Goal: Information Seeking & Learning: Compare options

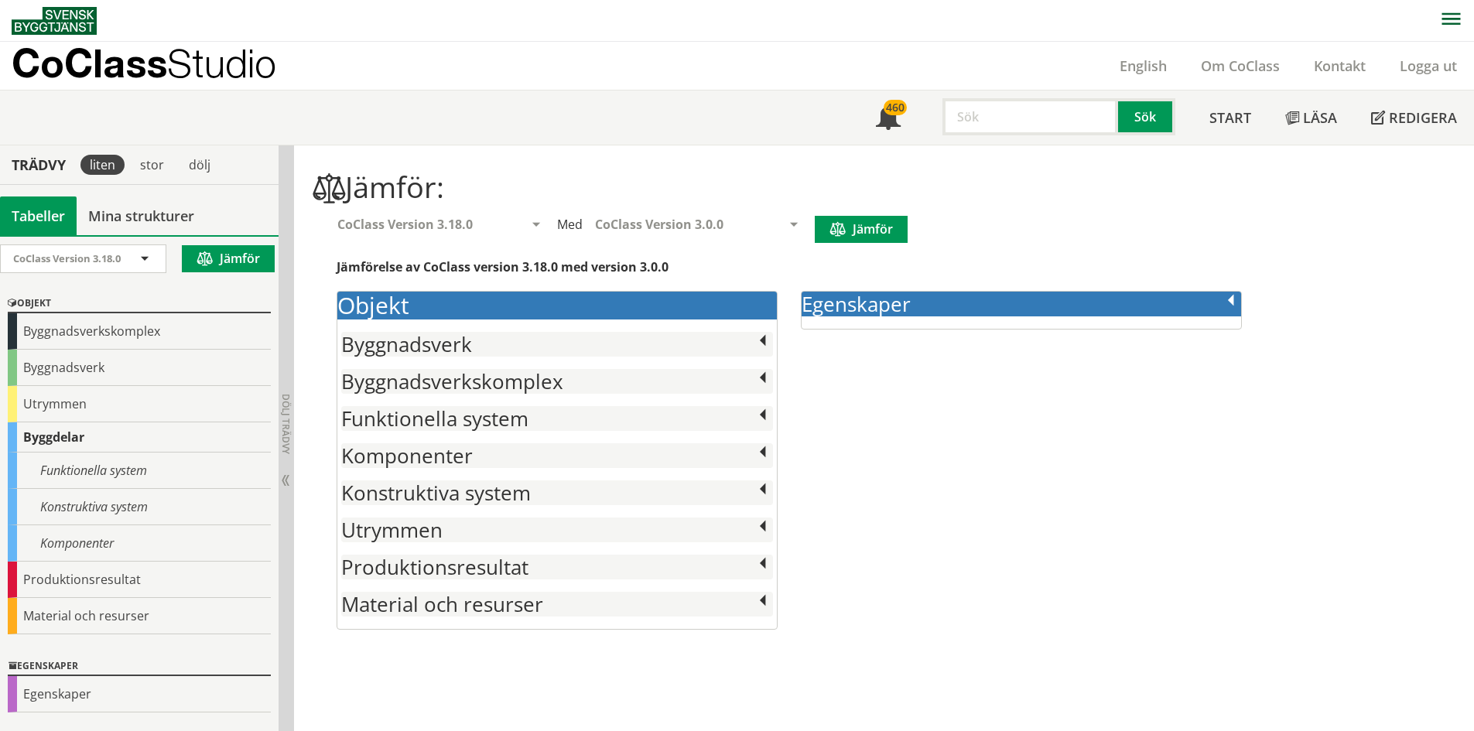
click at [521, 483] on h2 "Konstruktiva system" at bounding box center [557, 493] width 432 height 25
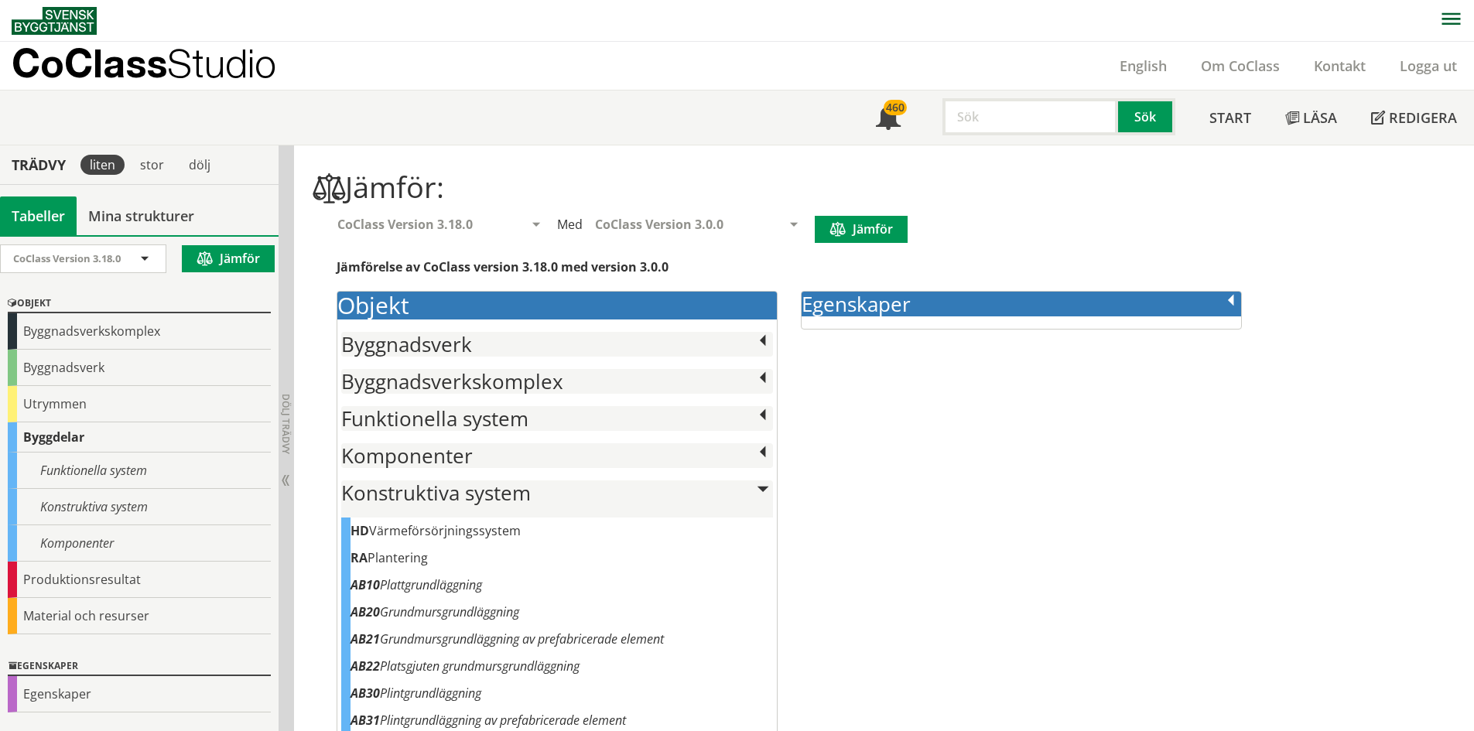
scroll to position [155, 0]
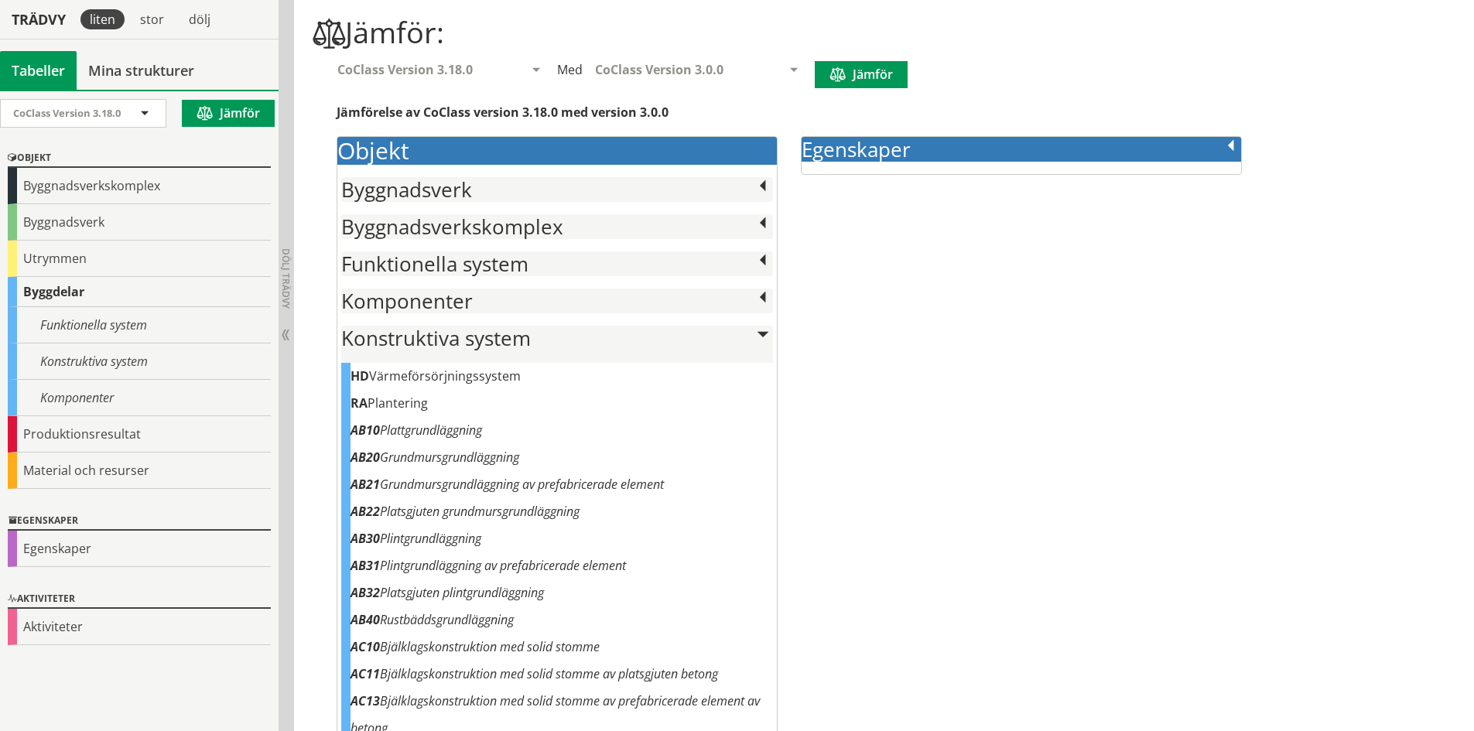
click at [923, 168] on div "Egenskaper ACAS Ljudabsorptionsklass ACLD Ljudnivåskillnad ACRT Efterklangstid …" at bounding box center [1021, 155] width 441 height 39
click at [865, 69] on button "Jämför" at bounding box center [861, 74] width 93 height 27
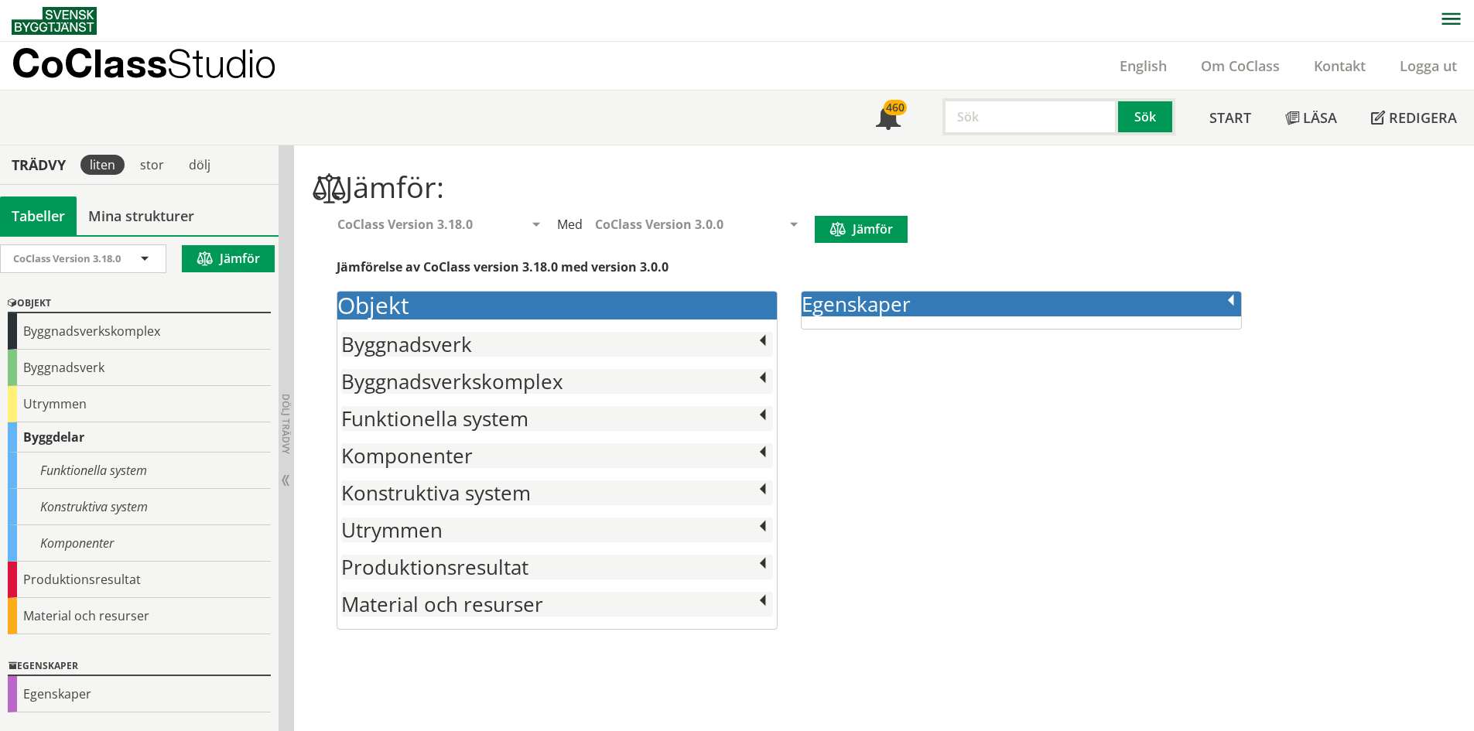
scroll to position [1, 0]
click at [554, 228] on div "CoClass Version 3.18.0" at bounding box center [441, 223] width 232 height 17
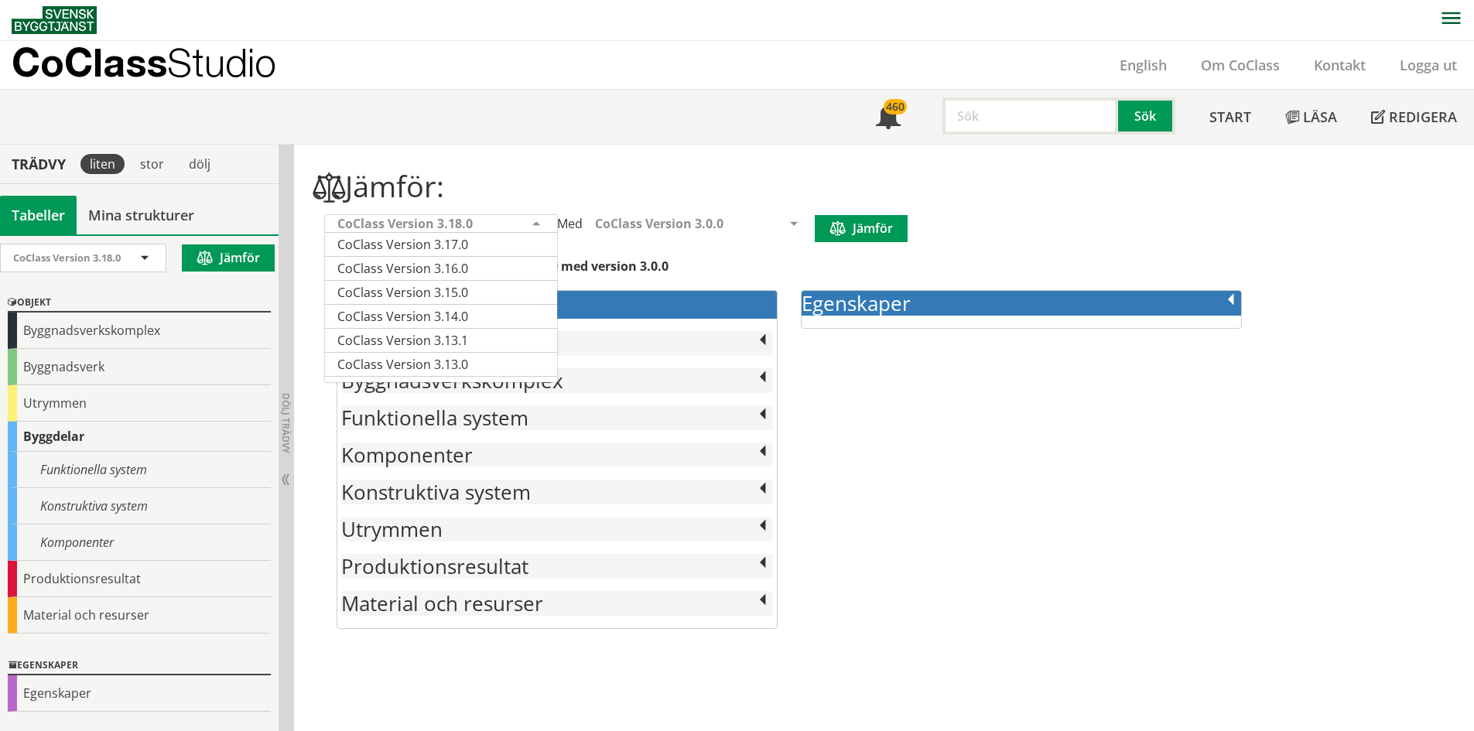
click at [554, 228] on div "CoClass Version 3.18.0" at bounding box center [441, 223] width 232 height 17
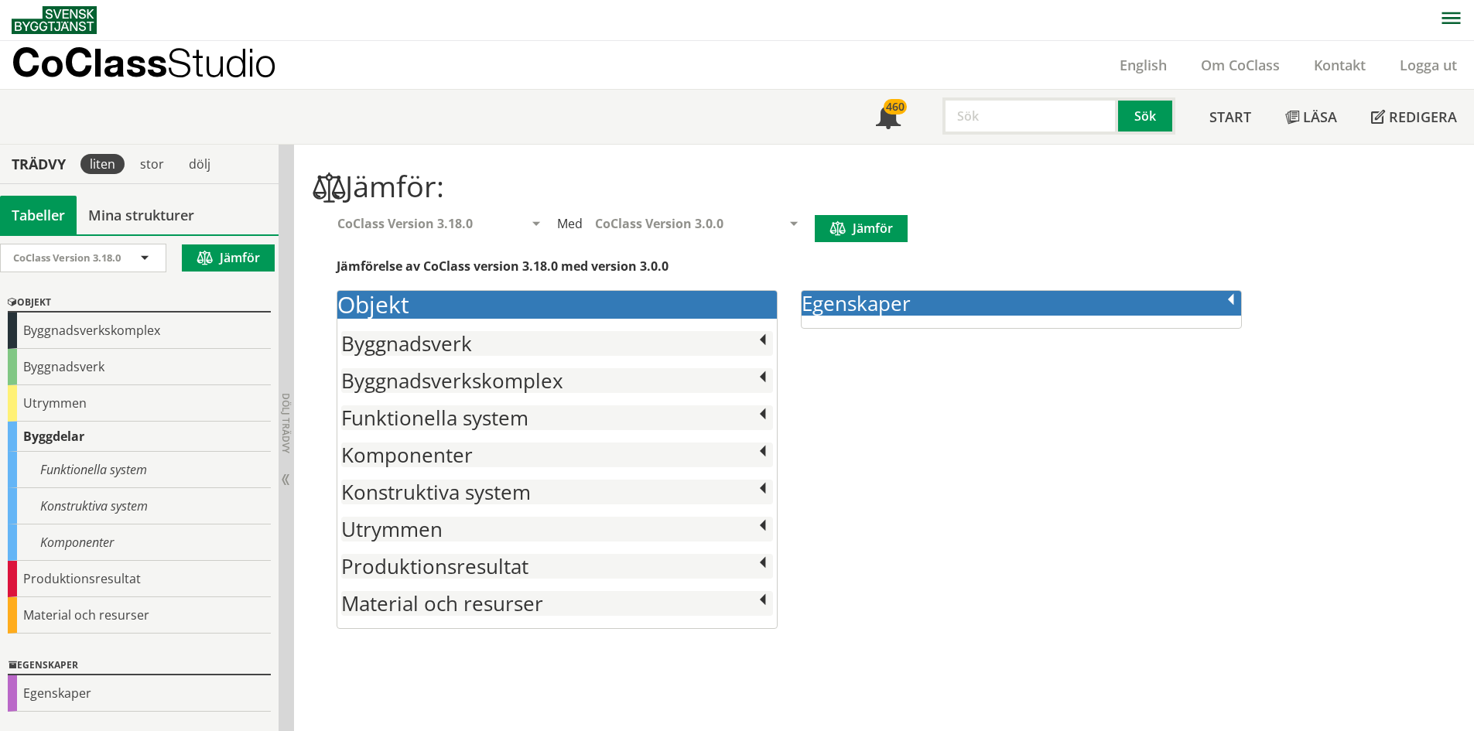
click at [844, 221] on button "Jämför" at bounding box center [861, 228] width 93 height 27
click at [1102, 611] on div "Objekt Byggnadsverk AAC Hus för gemensamhetsboende APB Utrustningsförråd CBA Ka…" at bounding box center [788, 463] width 951 height 347
